Goal: Task Accomplishment & Management: Use online tool/utility

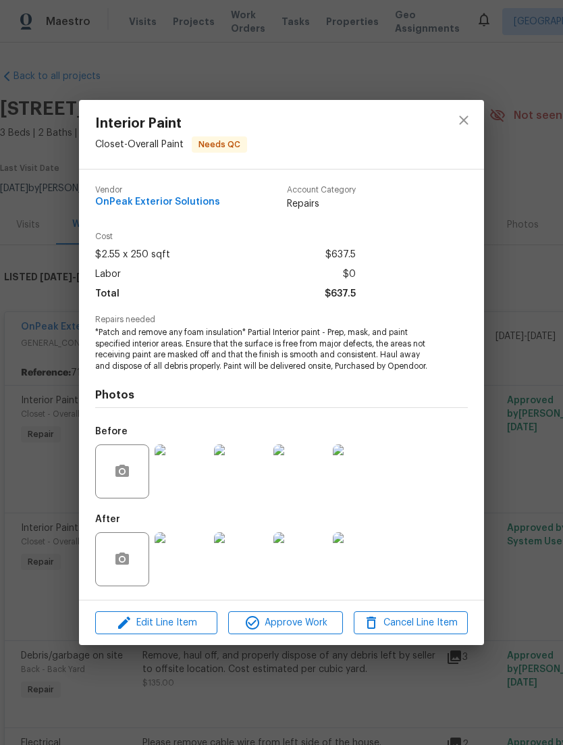
scroll to position [194, 0]
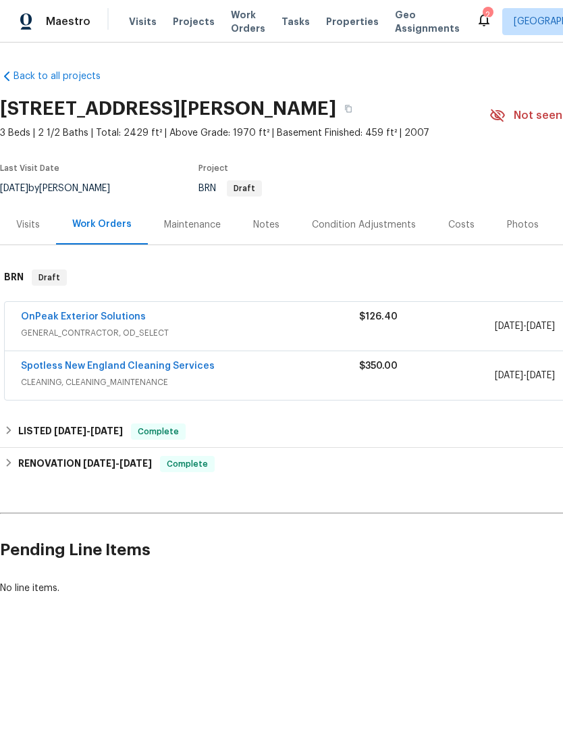
click at [66, 321] on link "OnPeak Exterior Solutions" at bounding box center [83, 316] width 125 height 9
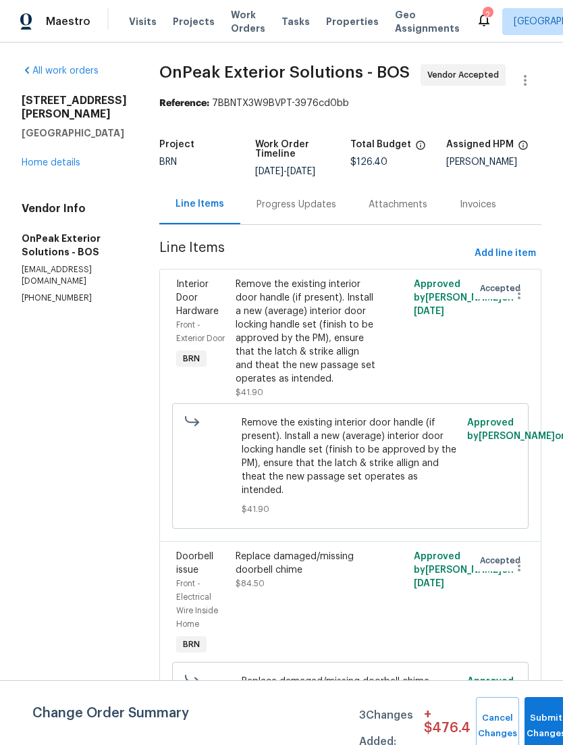
scroll to position [27, 0]
click at [194, 338] on div "Interior Door Hardware Front - Exterior Door BRN" at bounding box center [201, 338] width 59 height 130
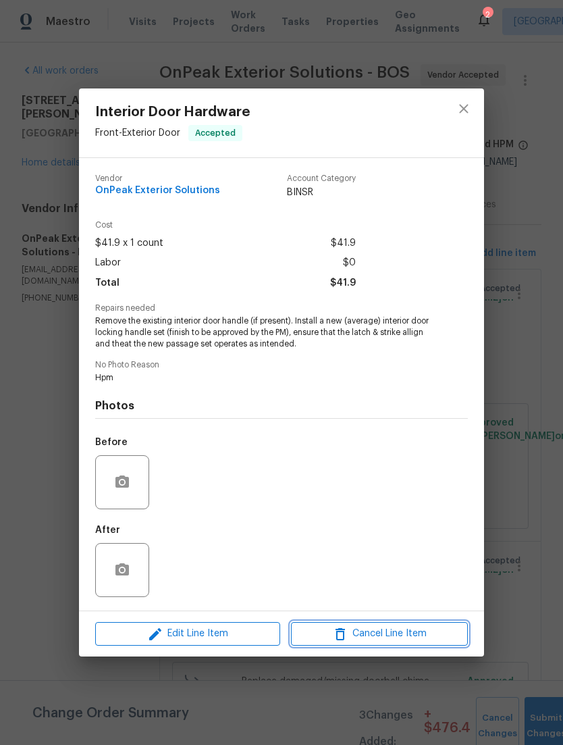
click at [423, 639] on span "Cancel Line Item" at bounding box center [379, 633] width 169 height 17
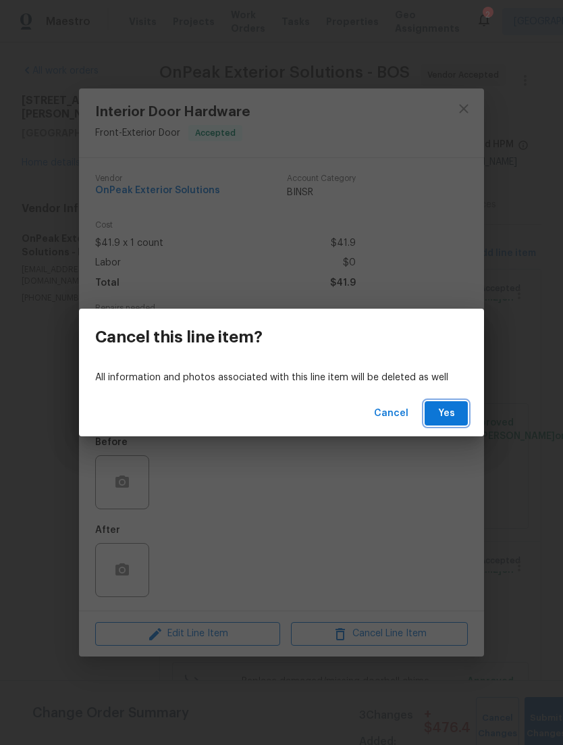
click at [455, 408] on span "Yes" at bounding box center [446, 413] width 22 height 17
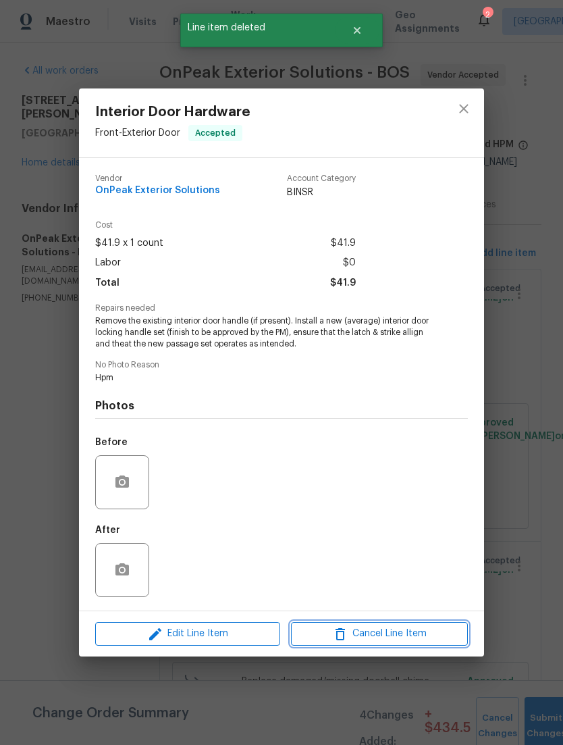
scroll to position [0, 0]
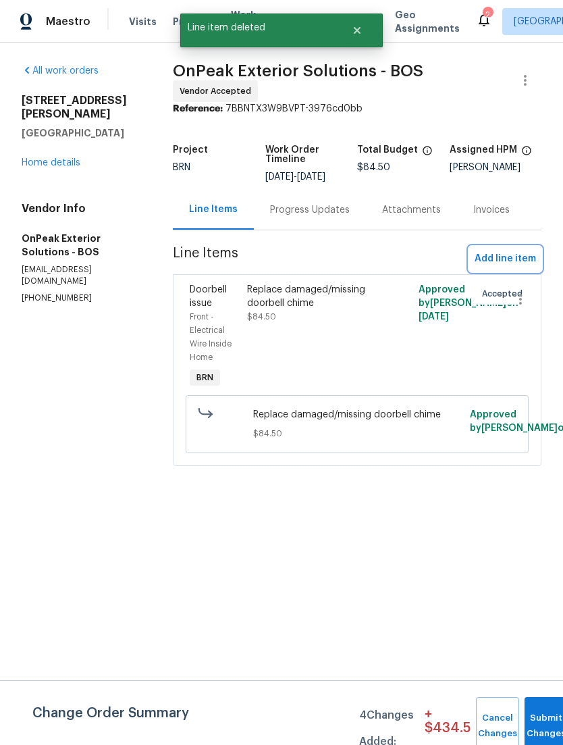
click at [522, 267] on span "Add line item" at bounding box center [505, 258] width 61 height 17
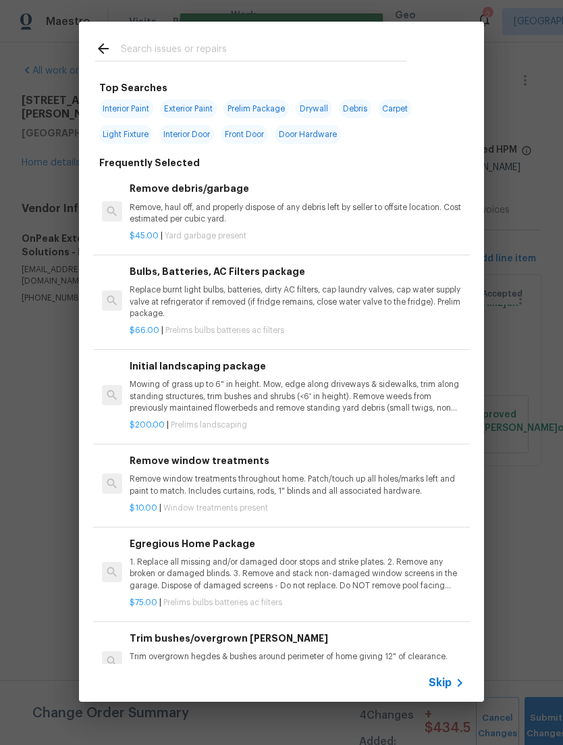
click at [393, 53] on input "text" at bounding box center [264, 51] width 286 height 20
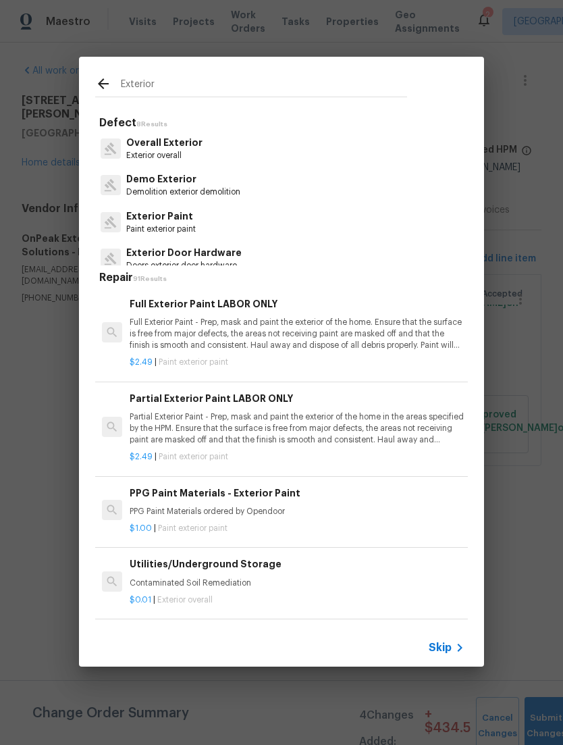
type input "Exterior"
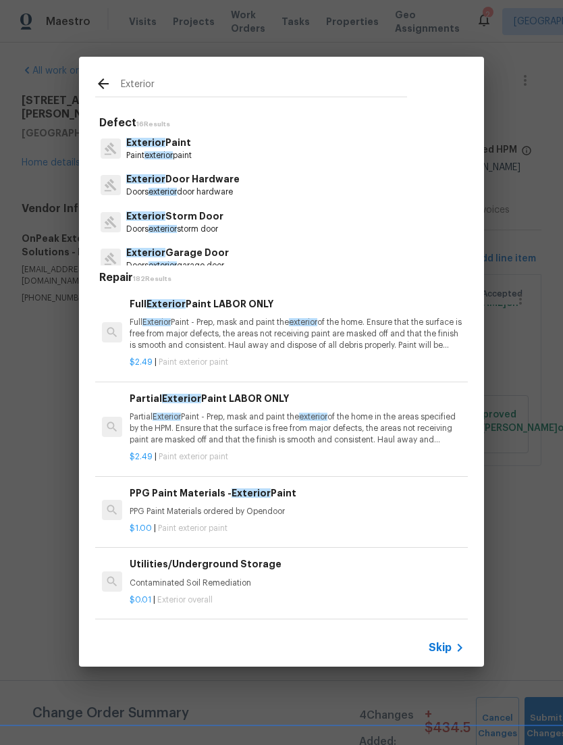
click at [141, 188] on p "Doors exterior door hardware" at bounding box center [182, 191] width 113 height 11
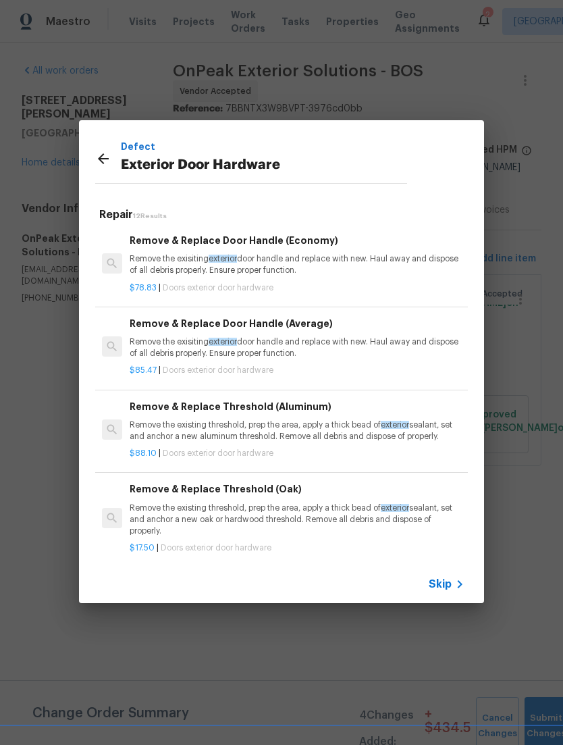
click at [359, 444] on div "$88.10 | Doors exterior door hardware" at bounding box center [297, 450] width 335 height 17
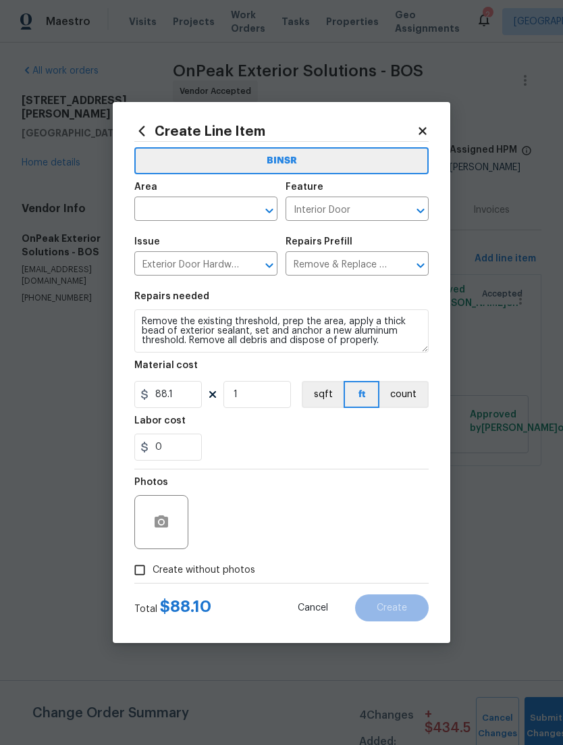
click at [151, 202] on input "text" at bounding box center [186, 210] width 105 height 21
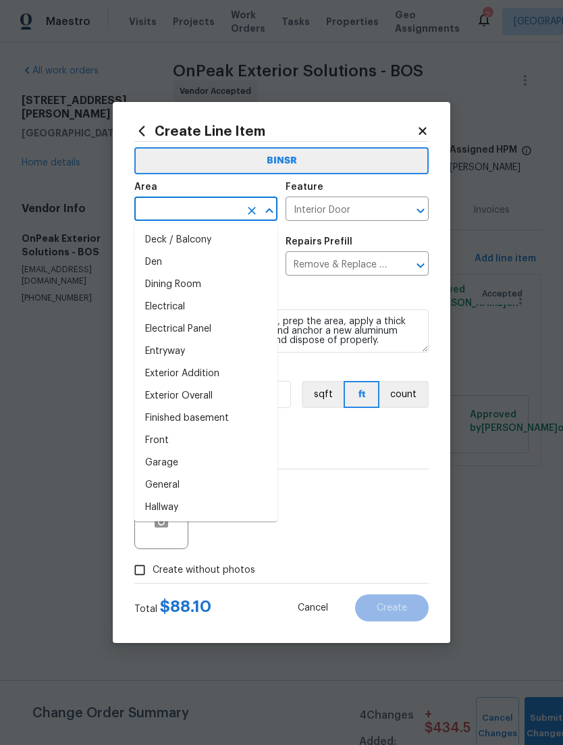
scroll to position [203, 0]
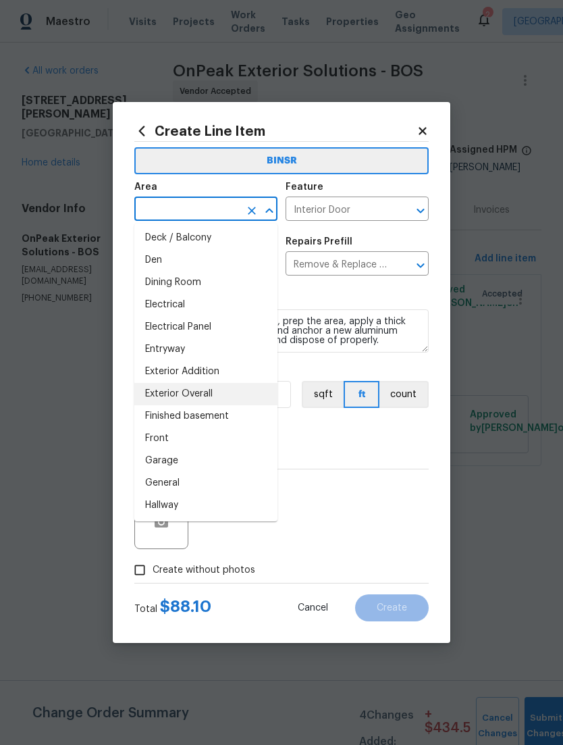
click at [160, 393] on li "Exterior Overall" at bounding box center [205, 394] width 143 height 22
type input "Exterior Overall"
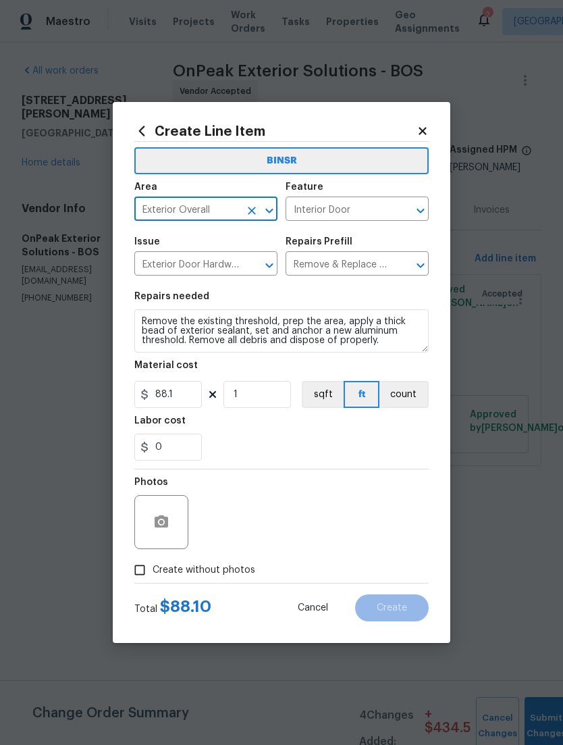
click at [148, 502] on div at bounding box center [161, 522] width 54 height 54
click at [167, 525] on icon "button" at bounding box center [162, 521] width 14 height 12
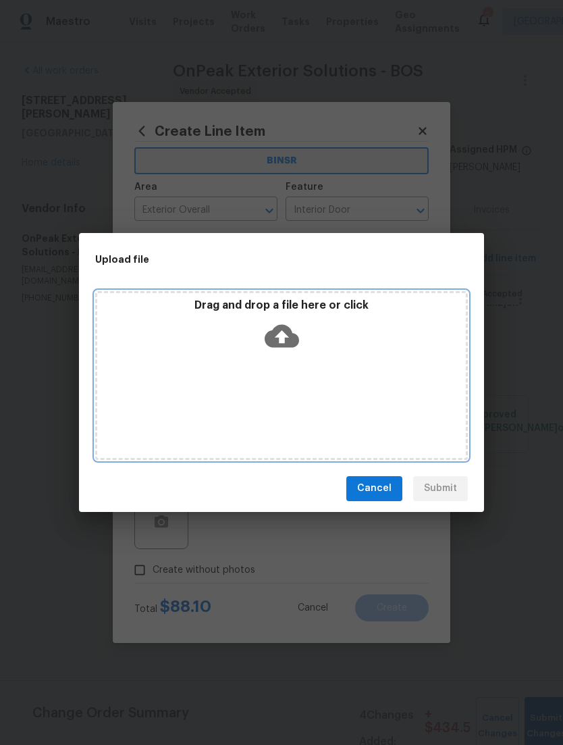
click at [290, 365] on div "Drag and drop a file here or click" at bounding box center [281, 375] width 373 height 169
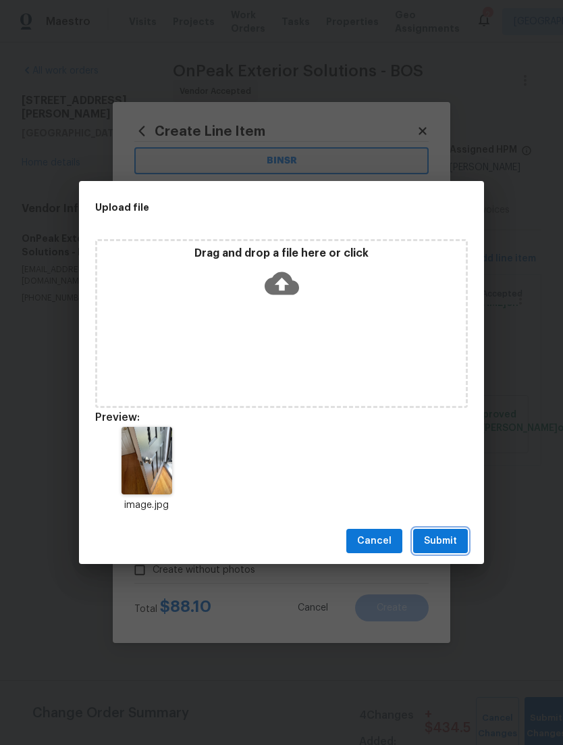
click at [453, 537] on span "Submit" at bounding box center [440, 541] width 33 height 17
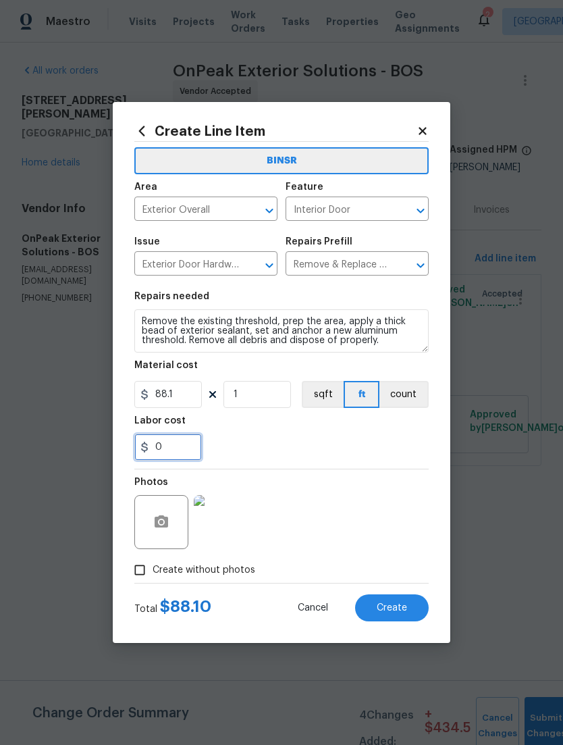
click at [167, 450] on input "0" at bounding box center [168, 446] width 68 height 27
type input "10"
click at [383, 479] on div "Photos" at bounding box center [281, 513] width 294 height 88
click at [411, 606] on button "Create" at bounding box center [392, 607] width 74 height 27
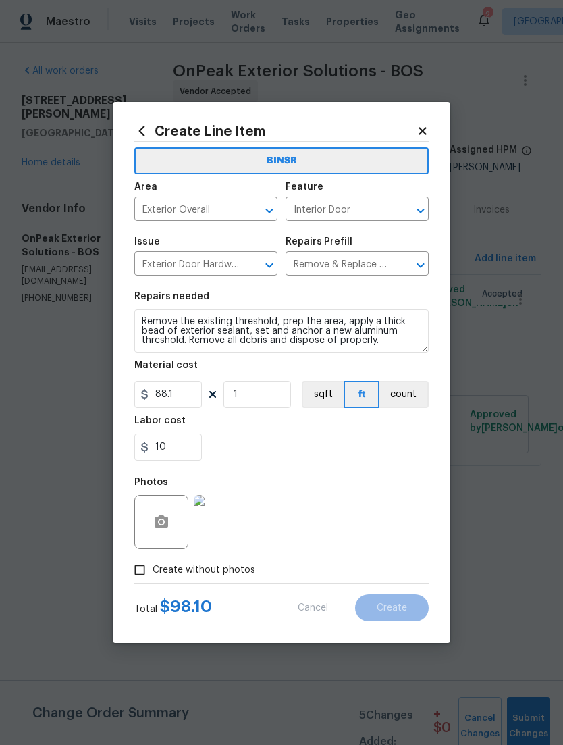
type input "0"
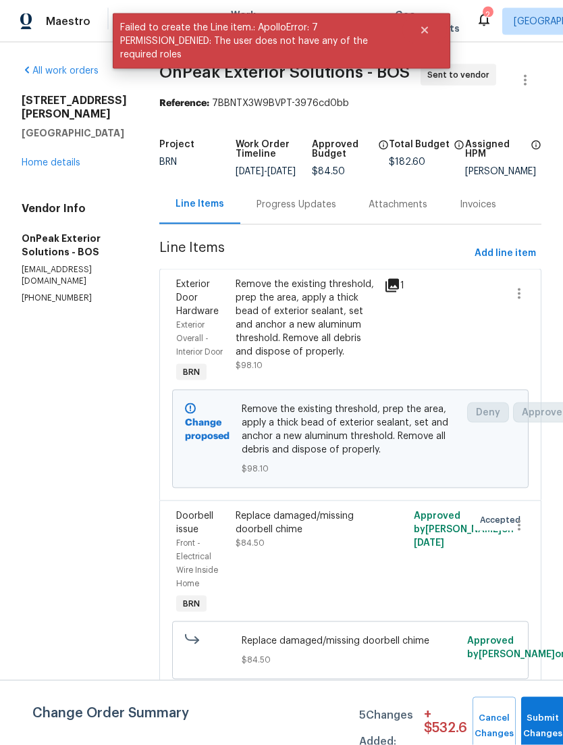
scroll to position [20, 0]
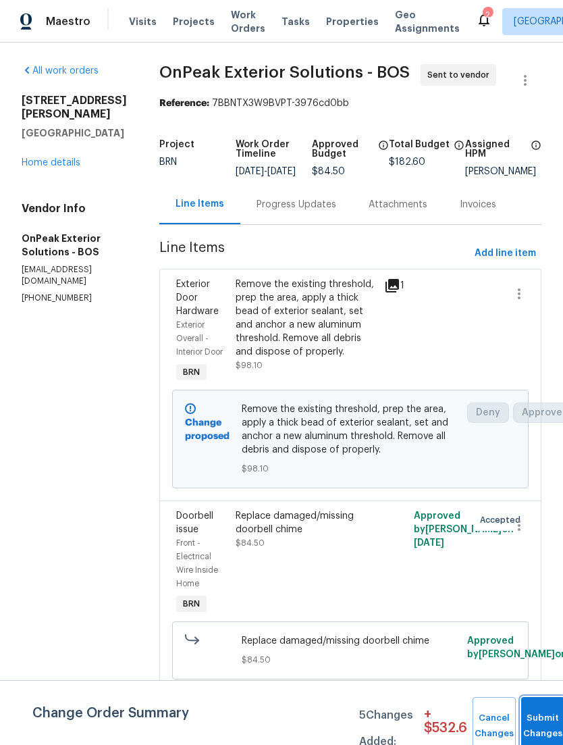
click at [540, 722] on button "Submit Changes" at bounding box center [542, 726] width 43 height 58
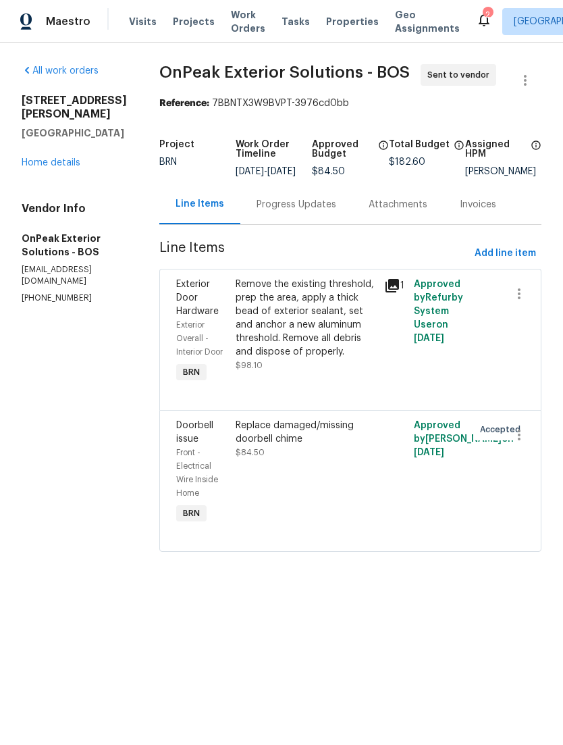
scroll to position [0, 0]
